Goal: Transaction & Acquisition: Purchase product/service

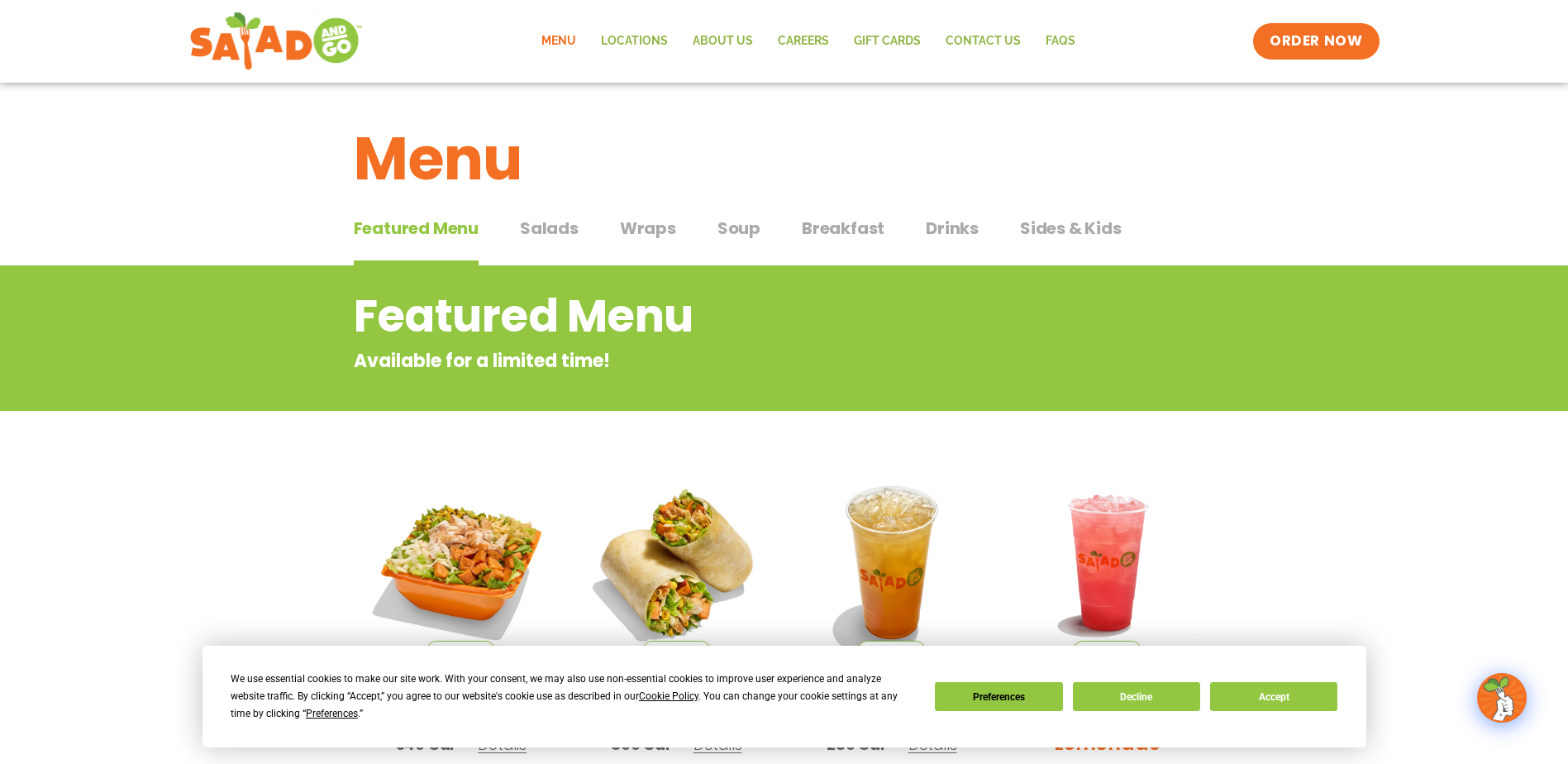
click at [575, 229] on span "Salads" at bounding box center [549, 229] width 59 height 25
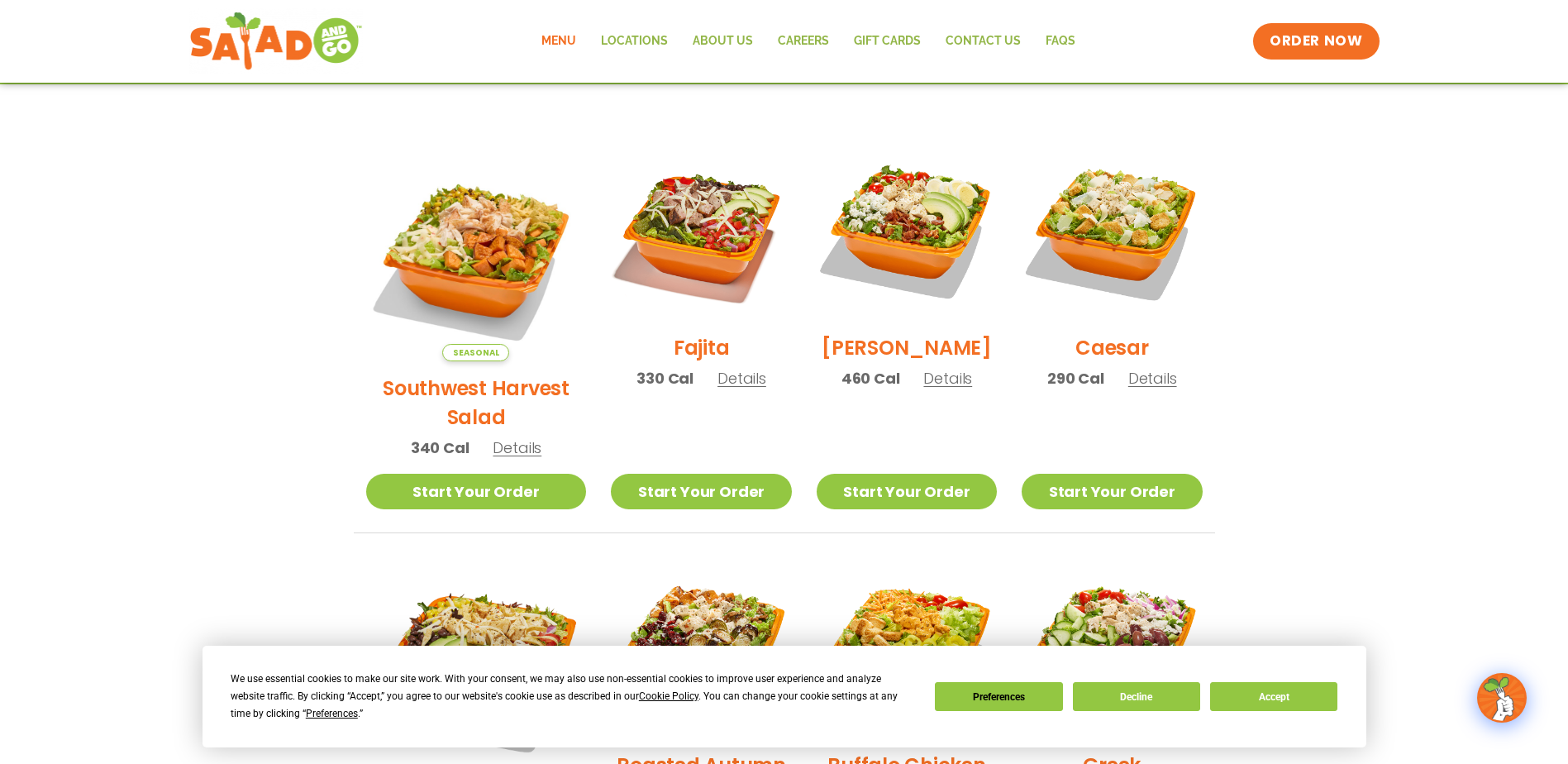
scroll to position [414, 0]
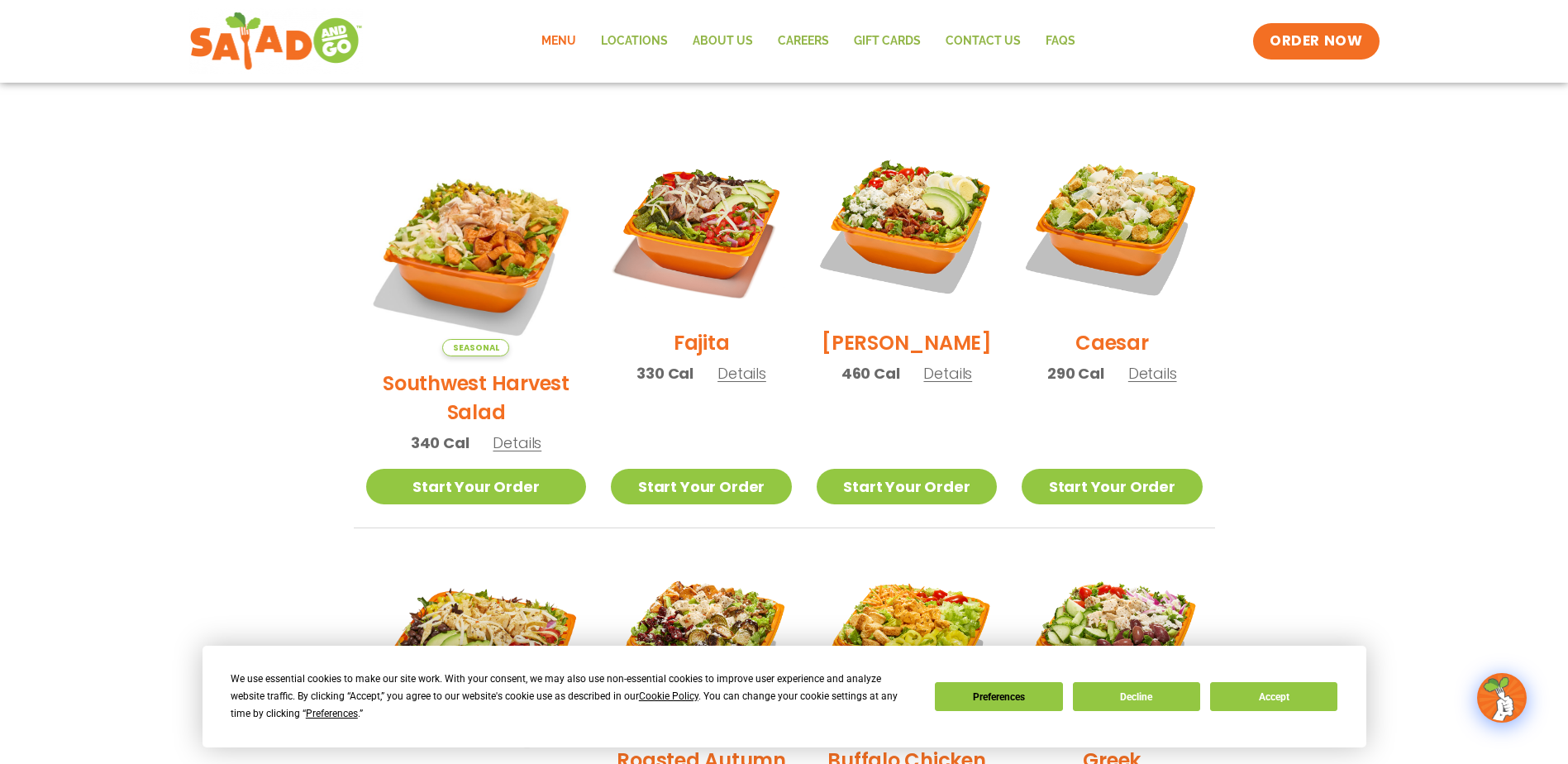
click at [489, 368] on h2 "Southwest Harvest Salad" at bounding box center [477, 398] width 221 height 58
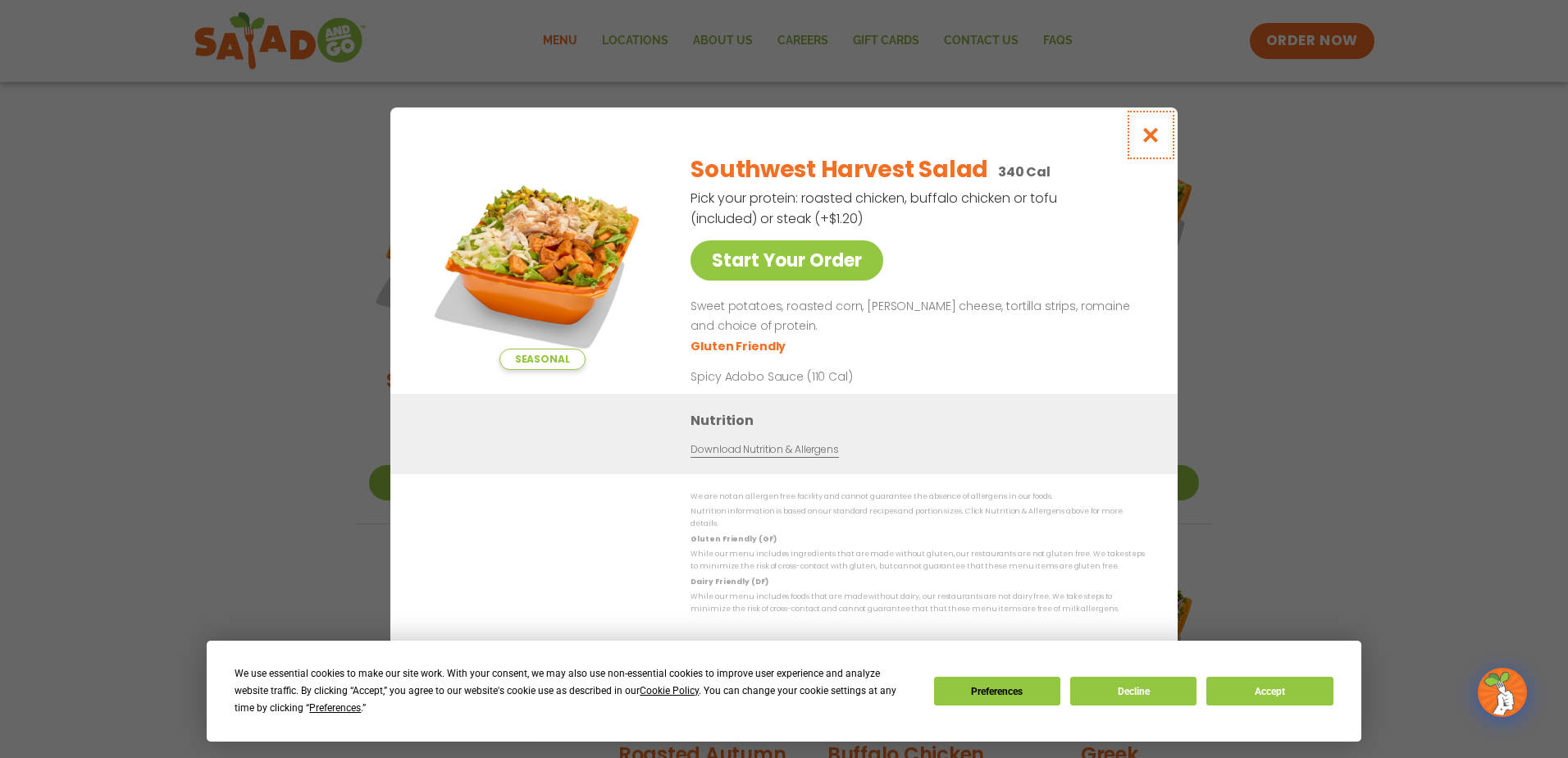
click at [1144, 142] on icon "Close modal" at bounding box center [1151, 135] width 20 height 17
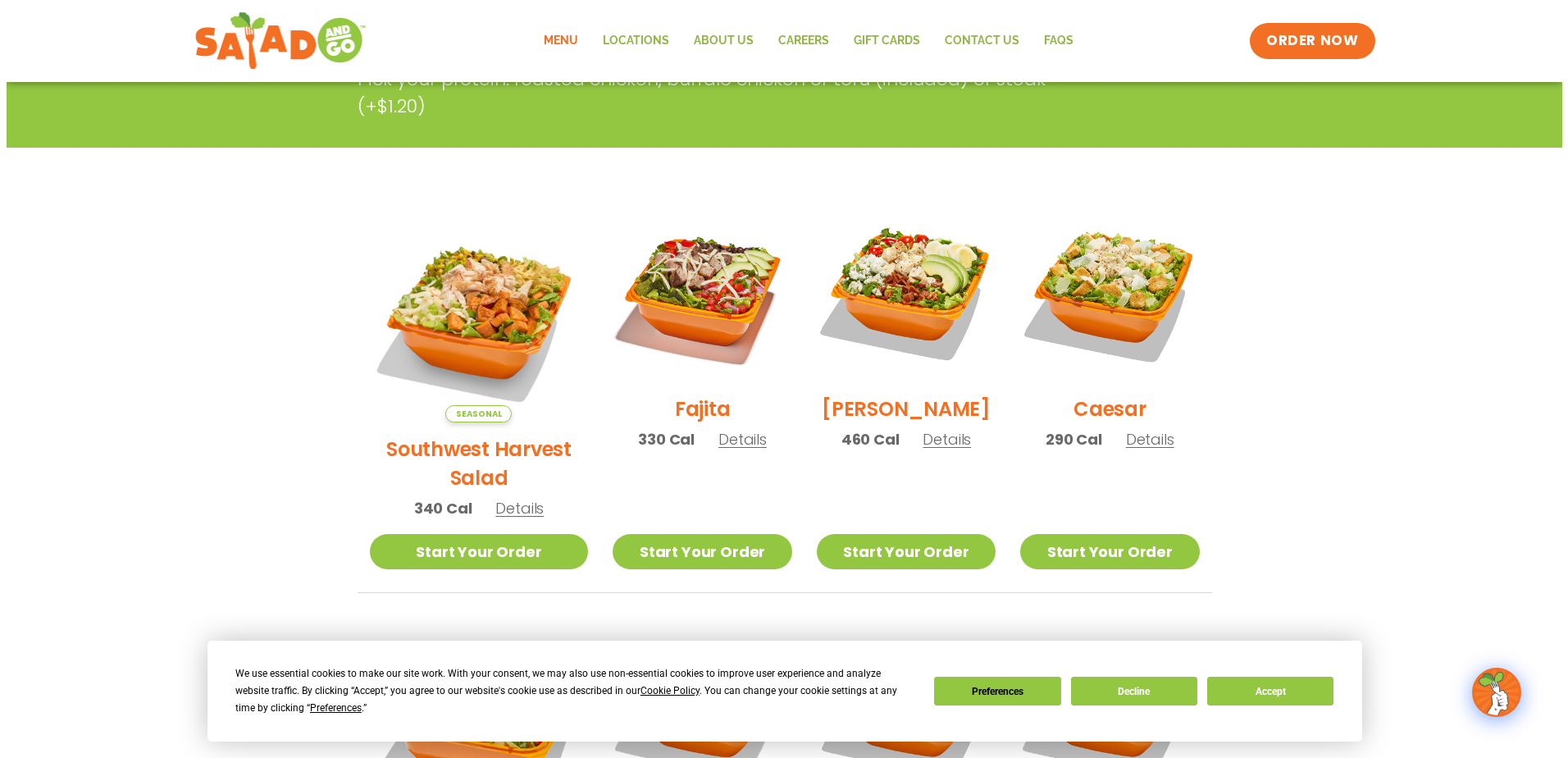
scroll to position [328, 0]
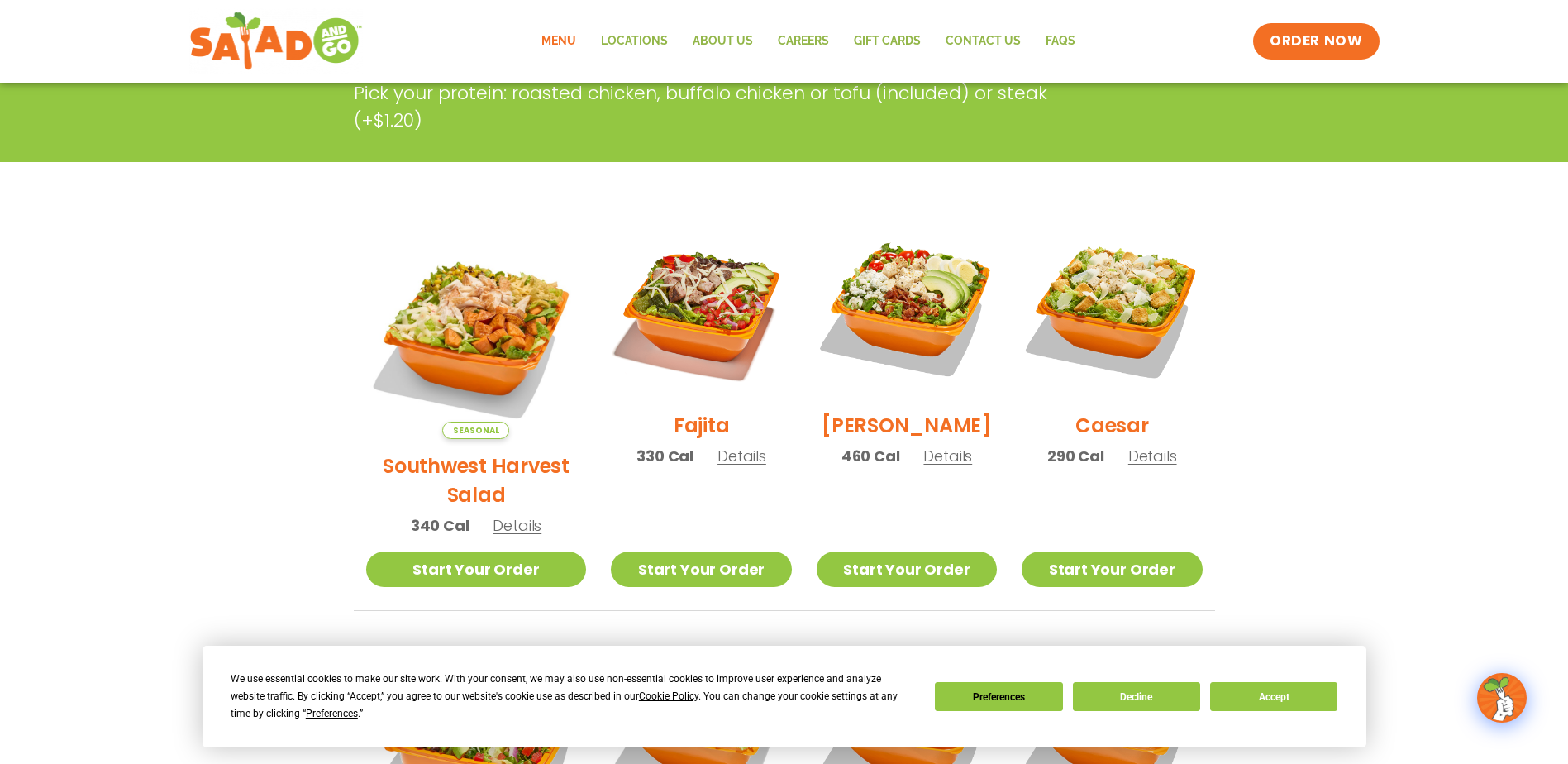
click at [505, 515] on span "Details" at bounding box center [517, 525] width 48 height 20
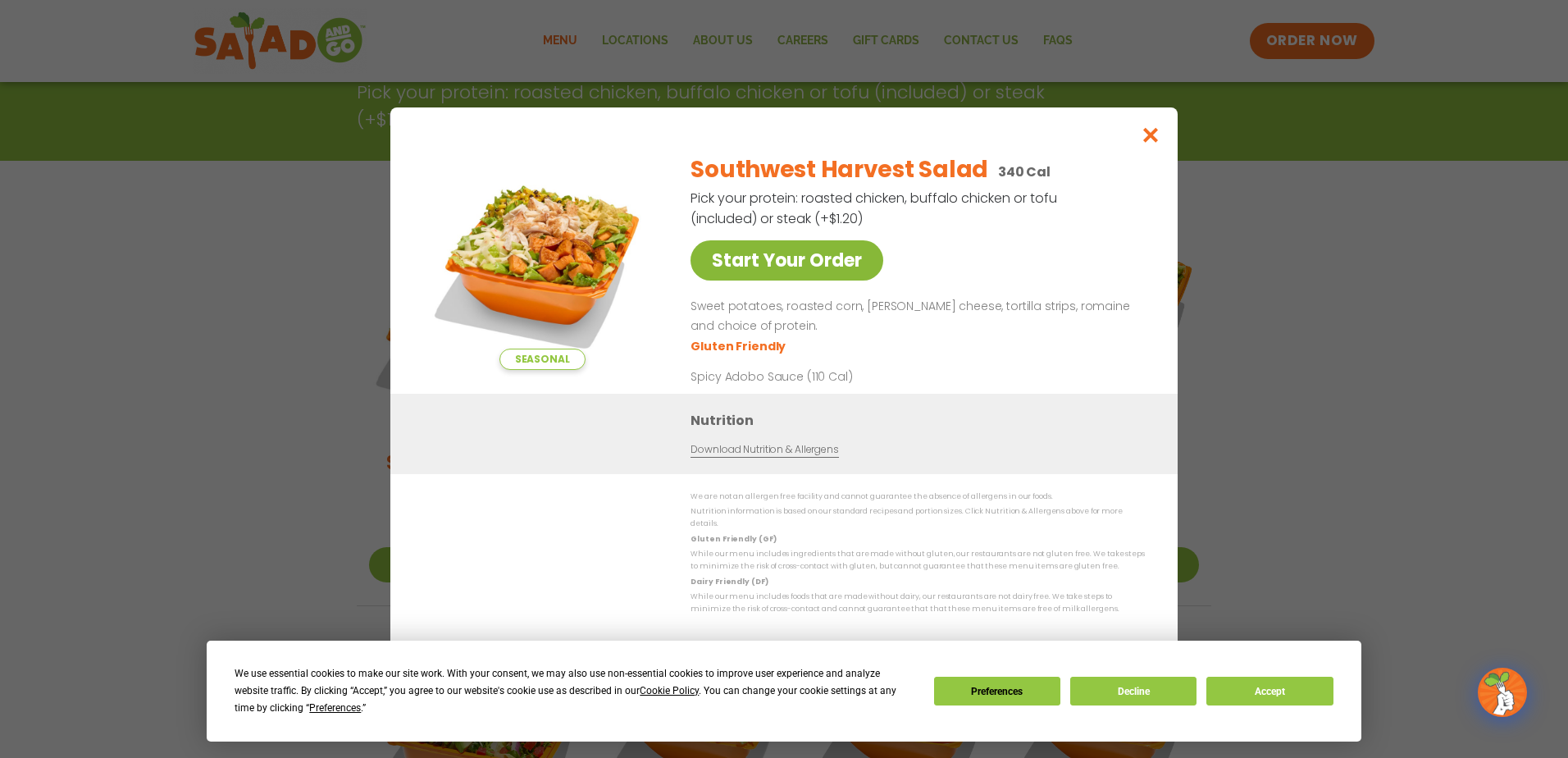
drag, startPoint x: 775, startPoint y: 284, endPoint x: 782, endPoint y: 290, distance: 9.2
click at [775, 281] on link "Start Your Order" at bounding box center [786, 261] width 192 height 40
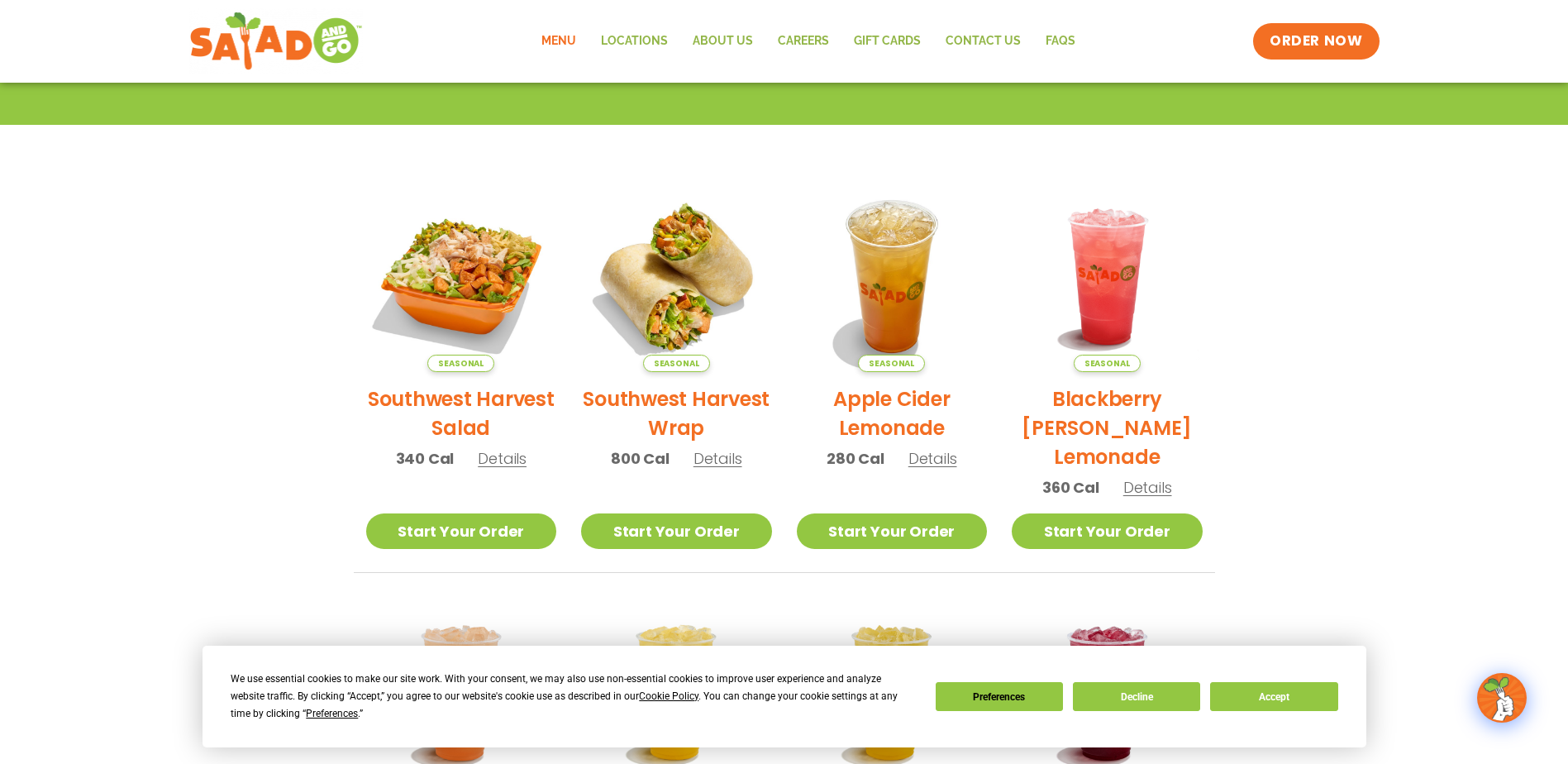
scroll to position [331, 0]
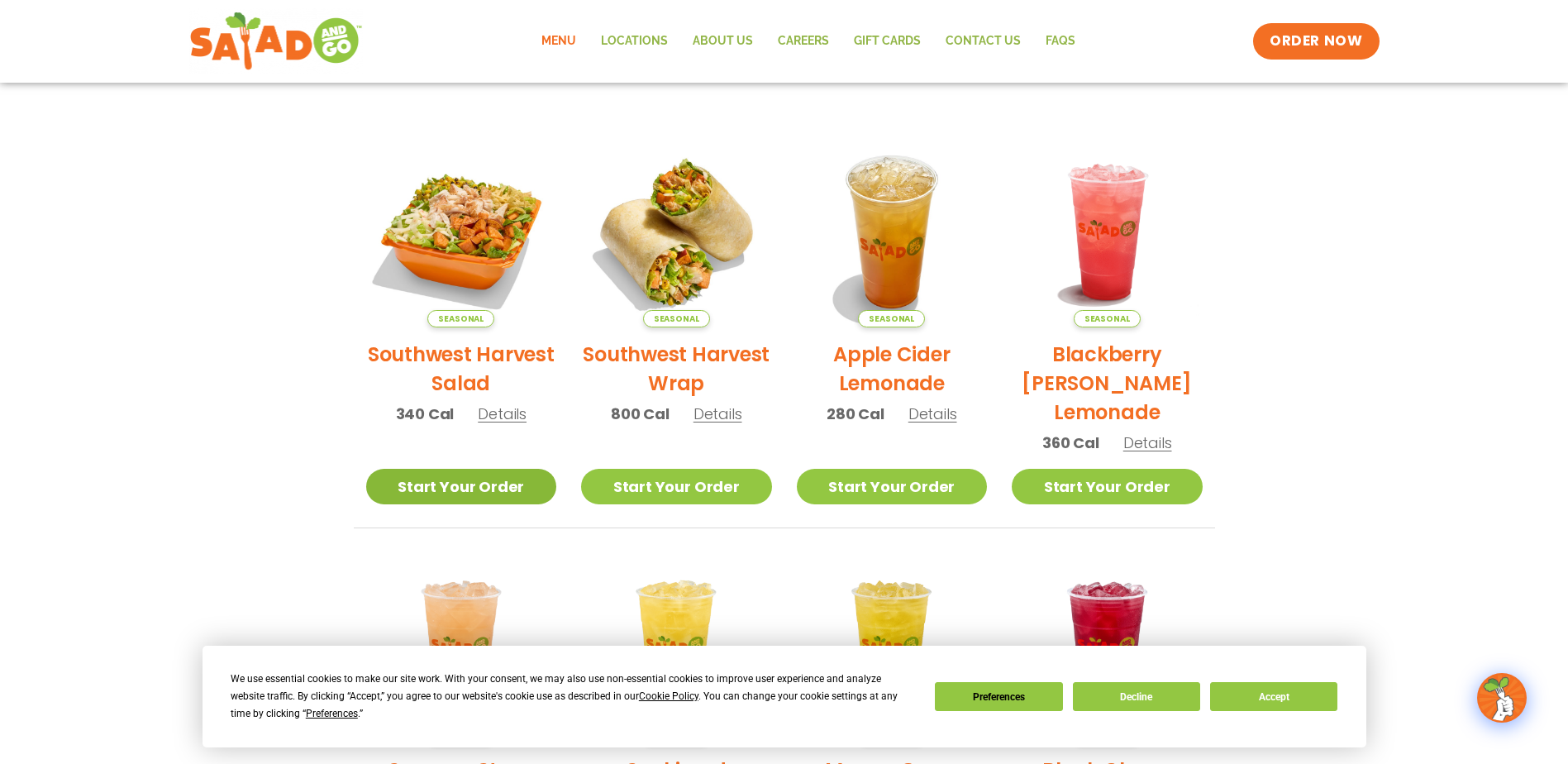
click at [454, 493] on link "Start Your Order" at bounding box center [461, 487] width 191 height 36
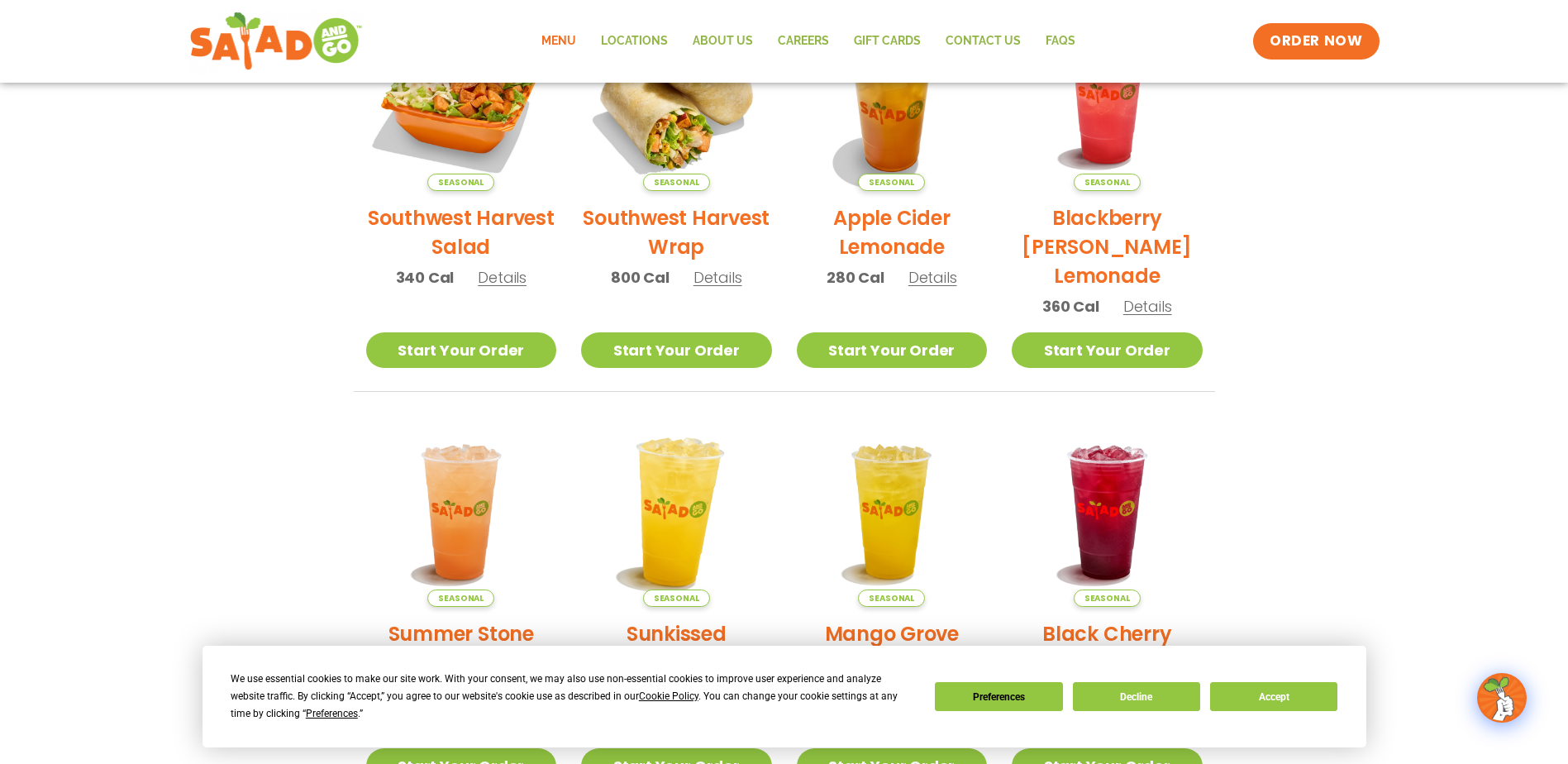
scroll to position [496, 0]
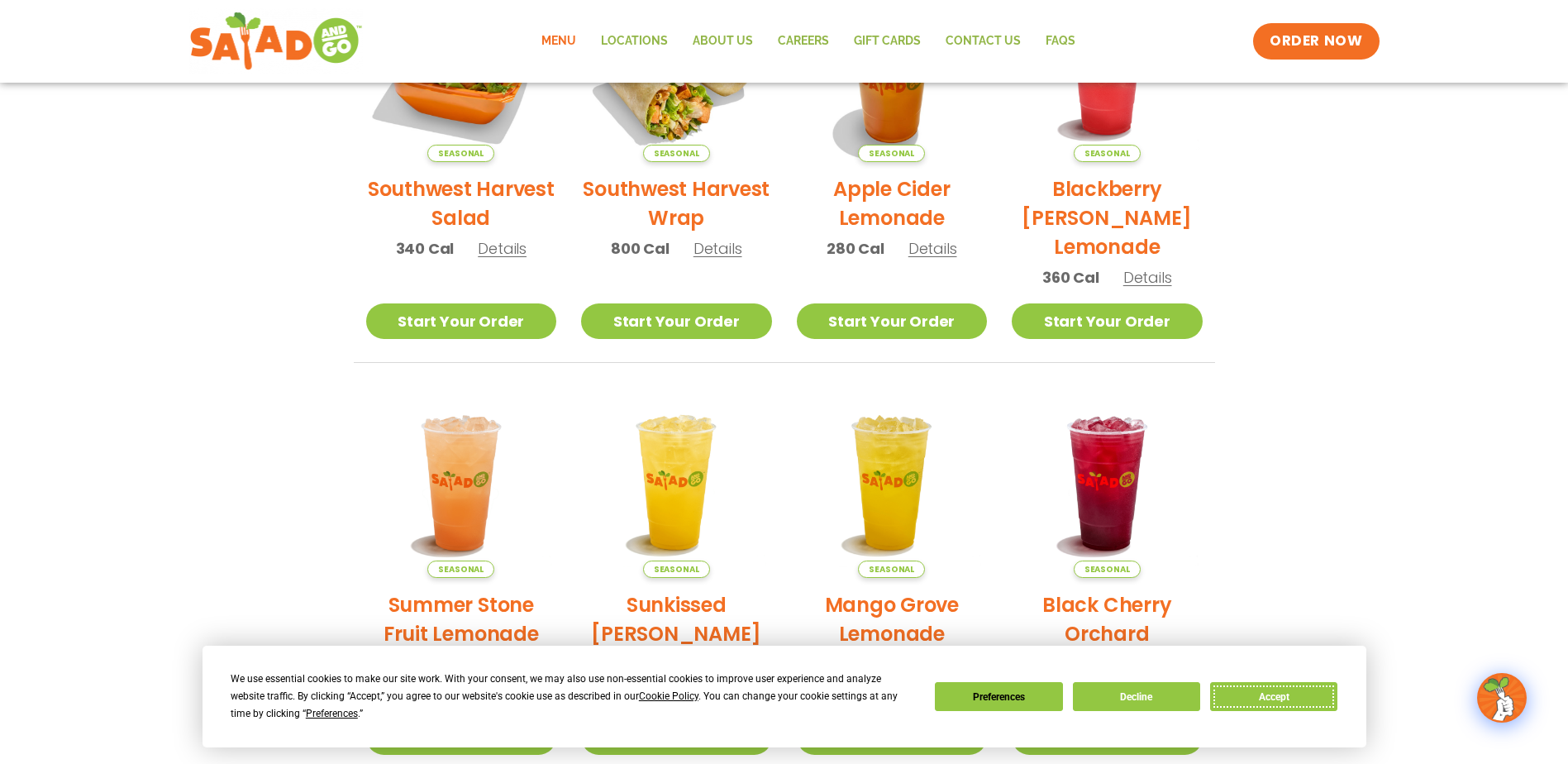
drag, startPoint x: 1224, startPoint y: 690, endPoint x: 1208, endPoint y: 694, distance: 16.5
click at [1216, 690] on button "Accept" at bounding box center [1273, 697] width 127 height 29
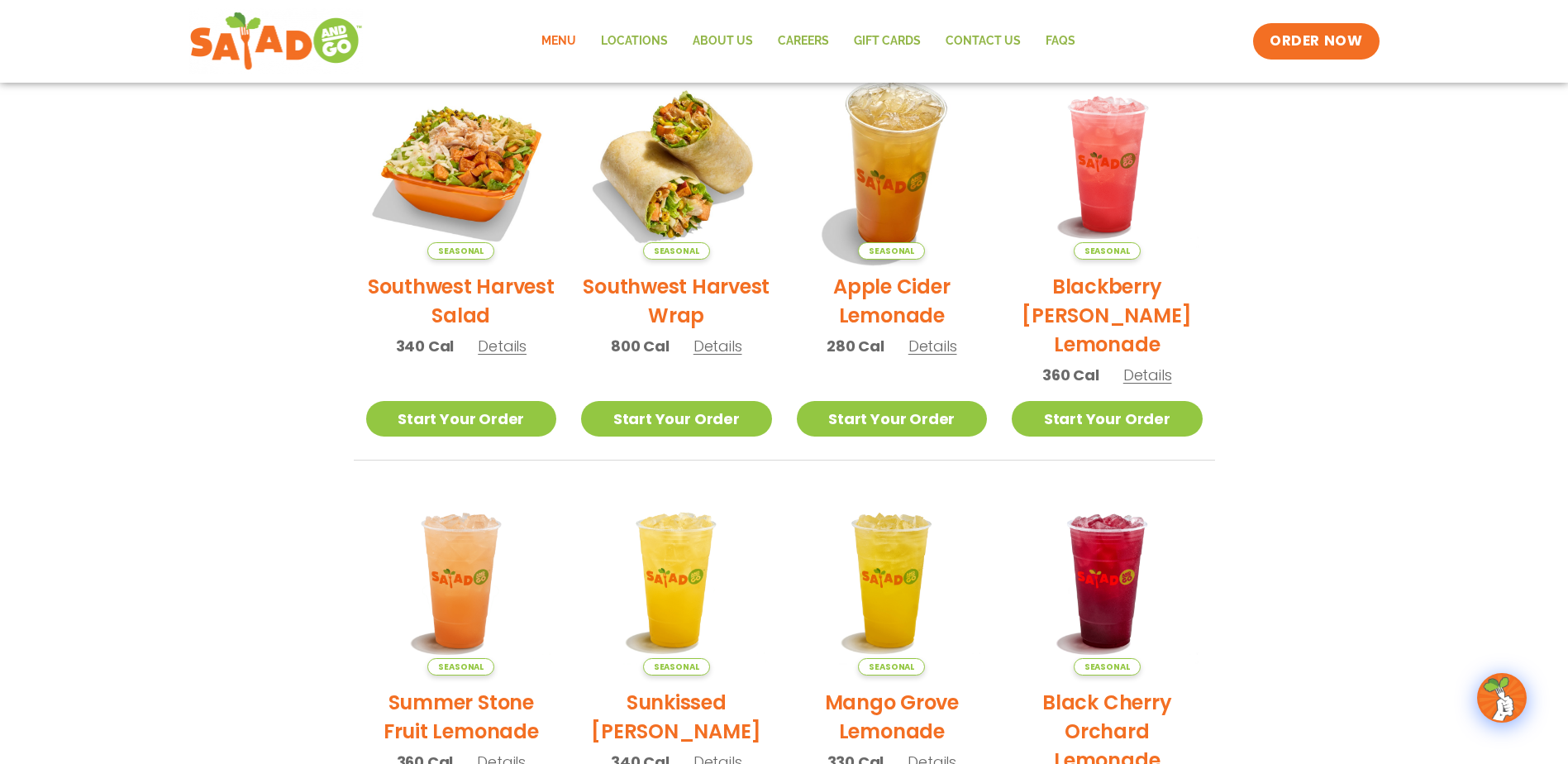
scroll to position [166, 0]
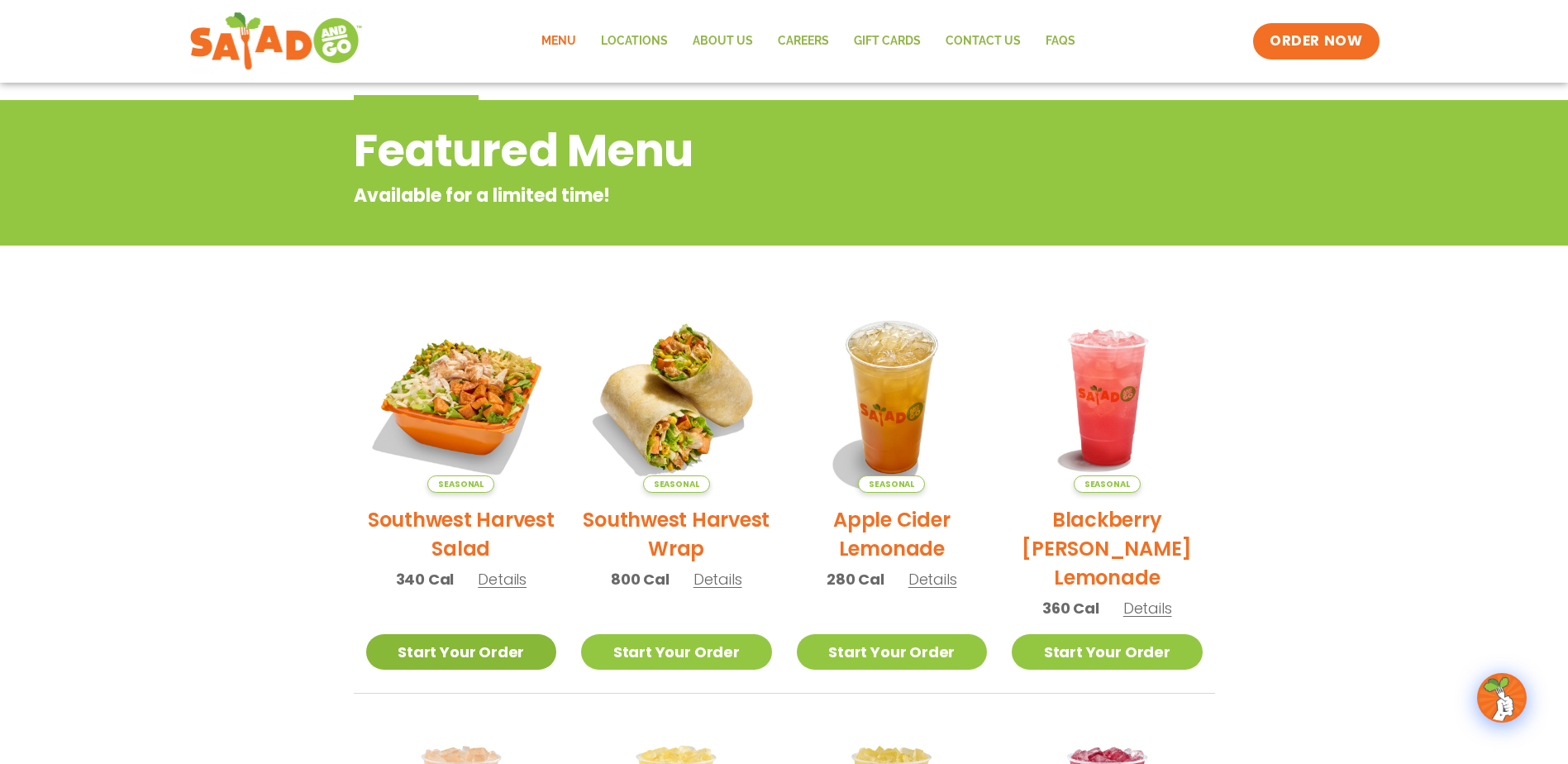
click at [474, 643] on link "Start Your Order" at bounding box center [461, 652] width 191 height 36
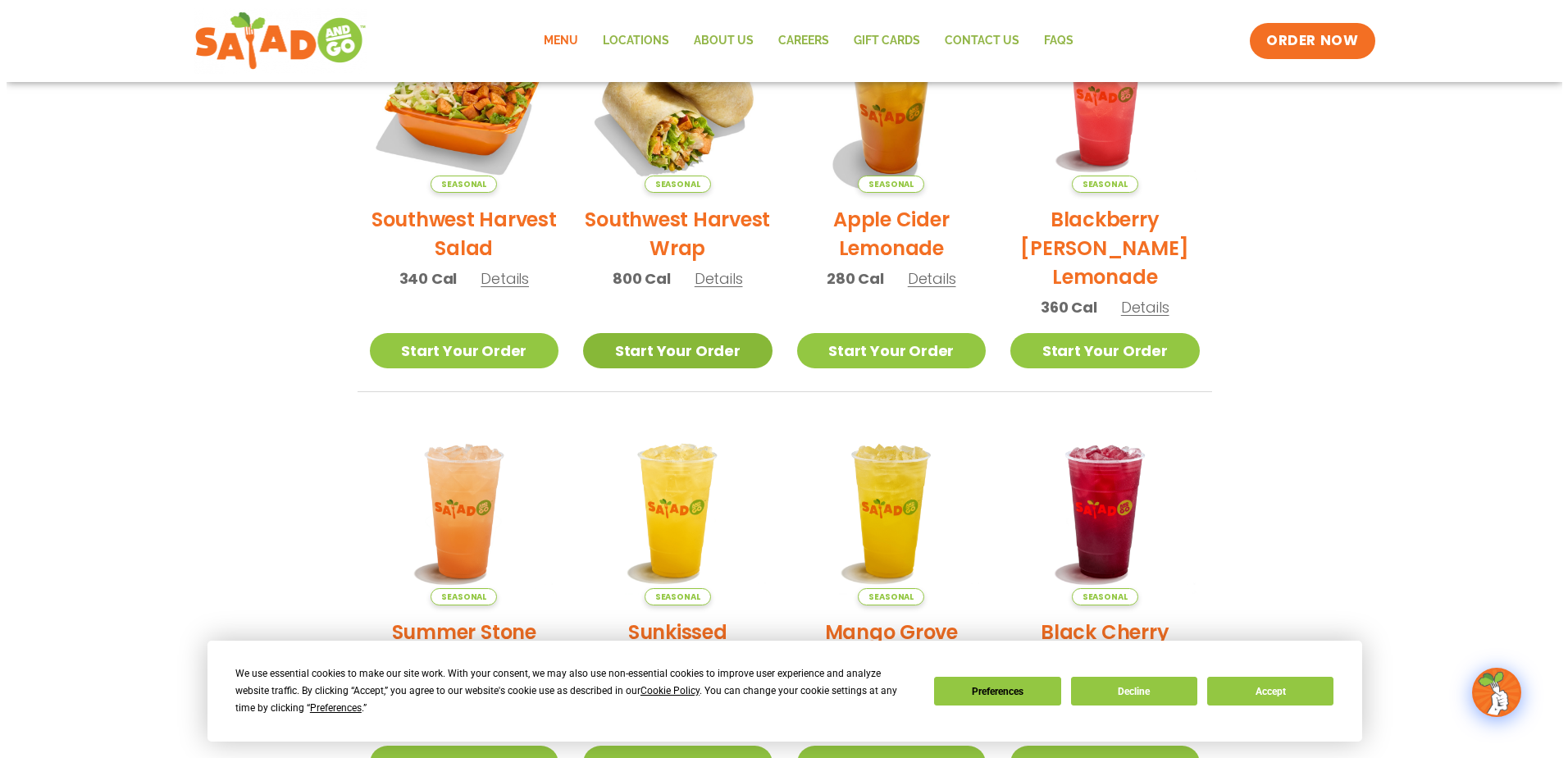
scroll to position [459, 0]
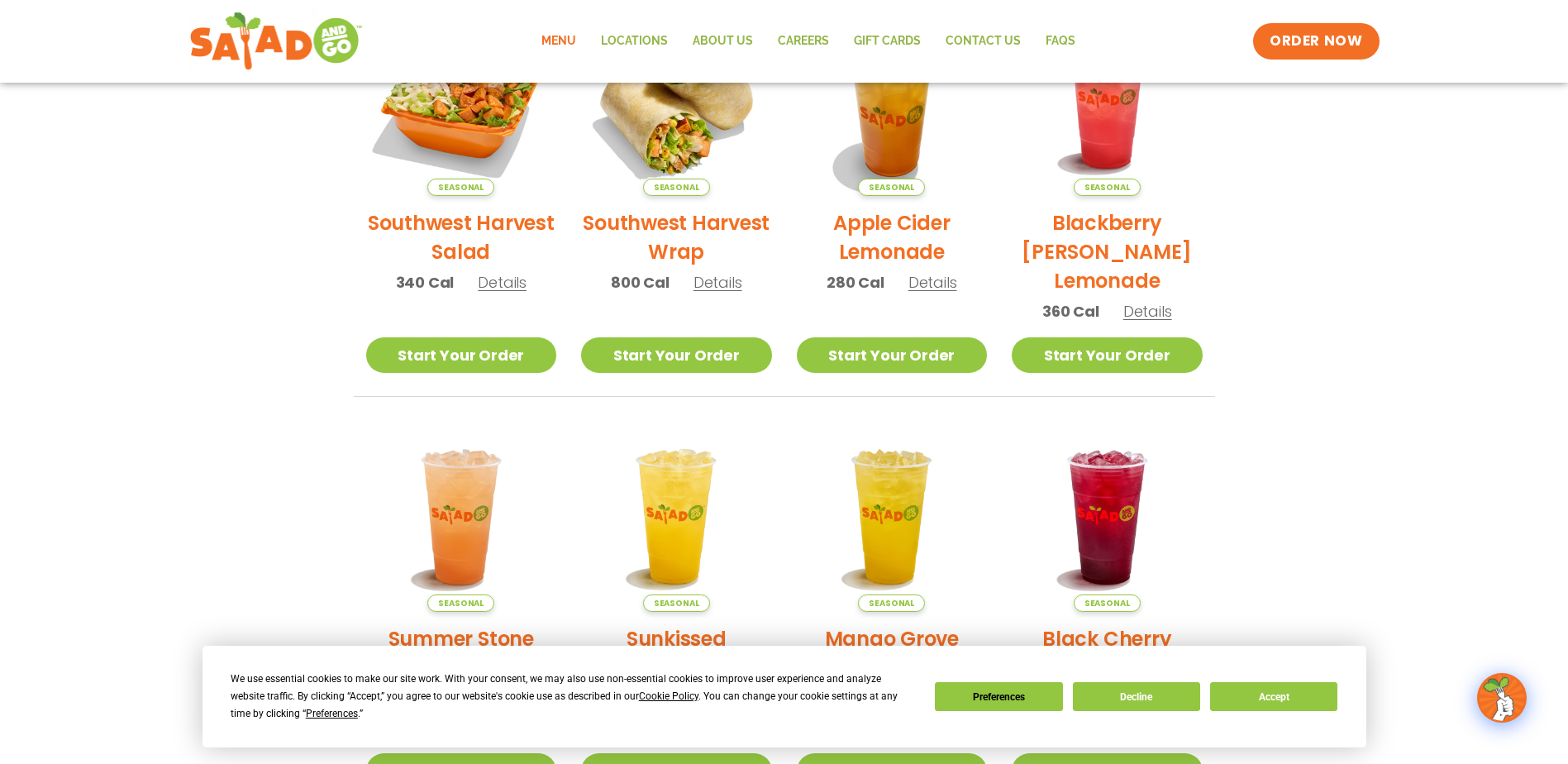
click at [514, 290] on span "Details" at bounding box center [502, 282] width 48 height 20
